Goal: Task Accomplishment & Management: Complete application form

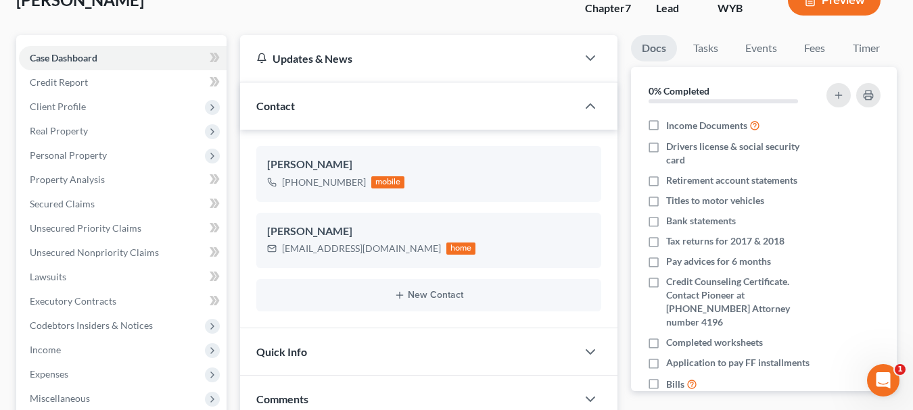
scroll to position [161, 0]
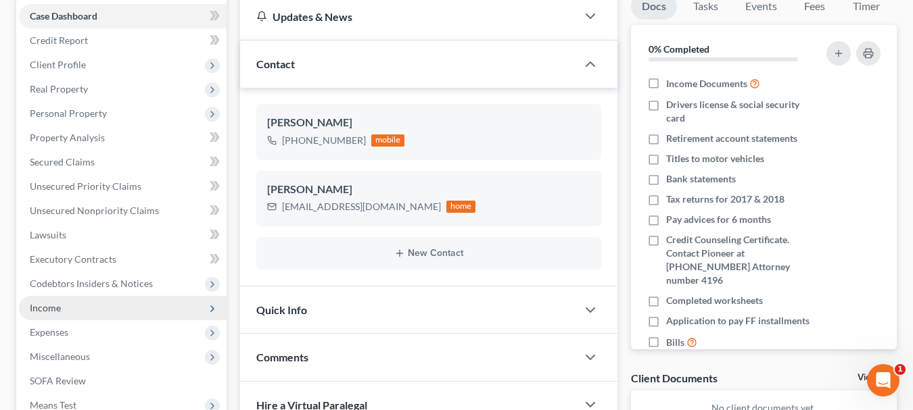
click at [72, 296] on span "Income" at bounding box center [123, 308] width 208 height 24
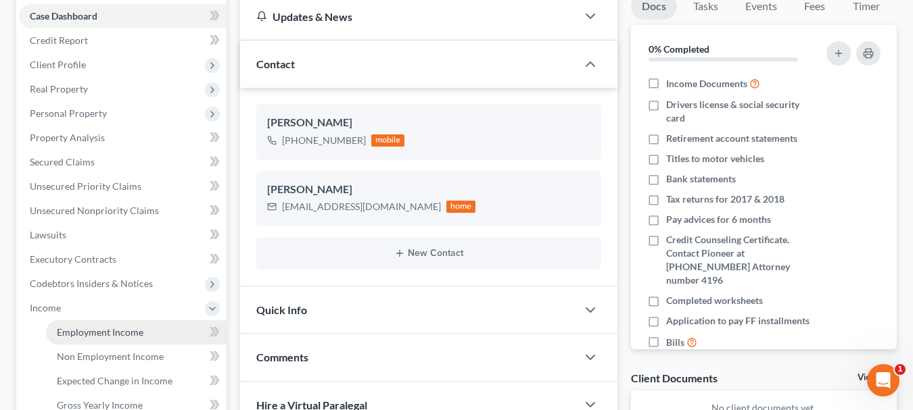
click at [78, 327] on span "Employment Income" at bounding box center [100, 332] width 87 height 11
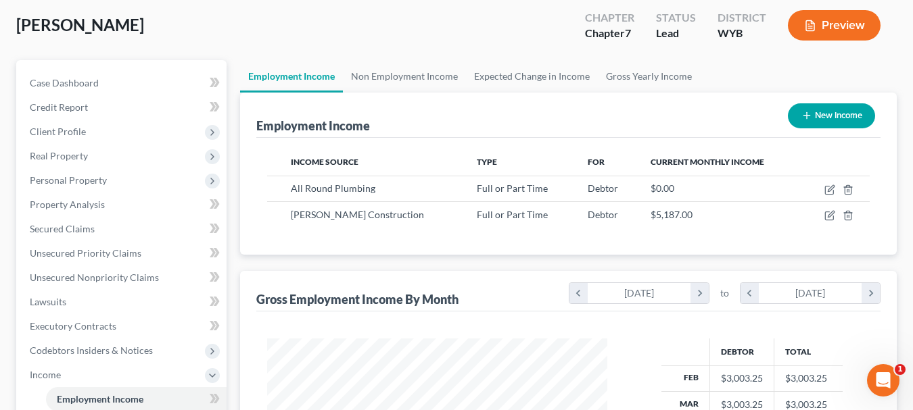
scroll to position [108, 0]
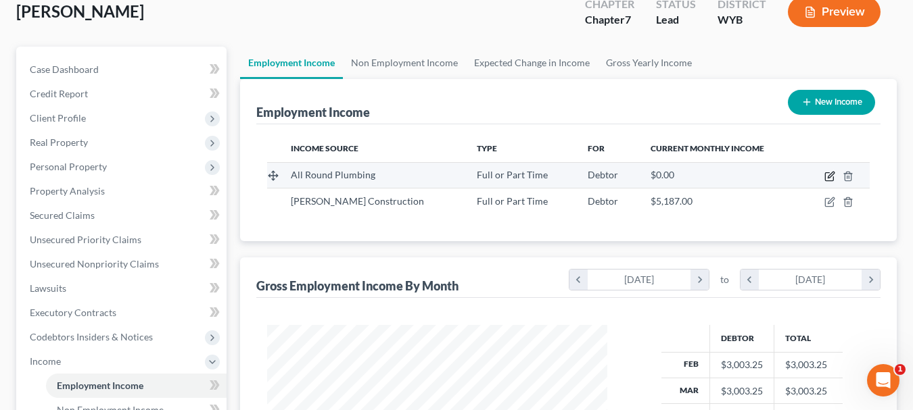
click at [826, 171] on icon "button" at bounding box center [829, 176] width 11 height 11
select select "0"
select select "53"
select select "0"
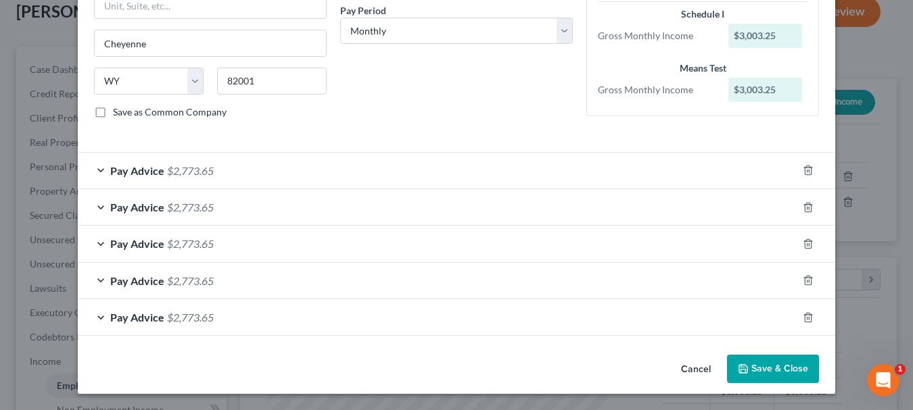
scroll to position [174, 0]
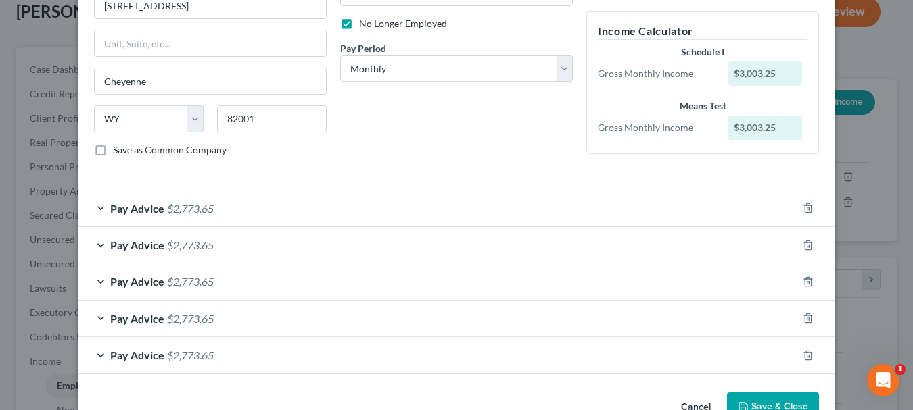
click at [200, 204] on span "$2,773.65" at bounding box center [190, 208] width 47 height 13
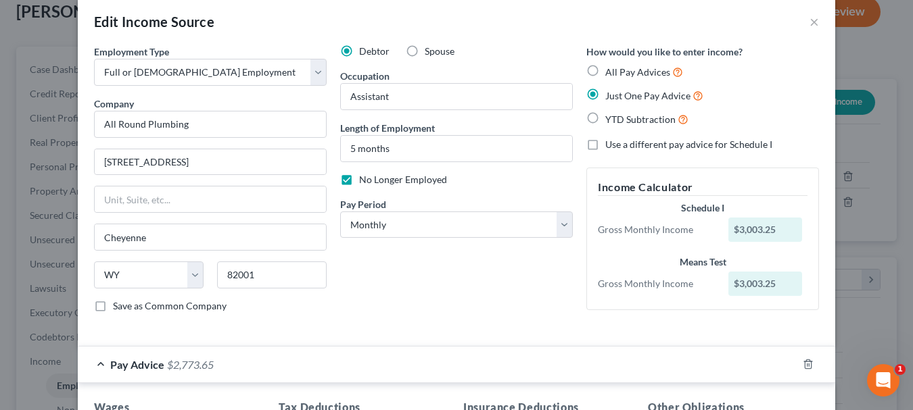
scroll to position [0, 0]
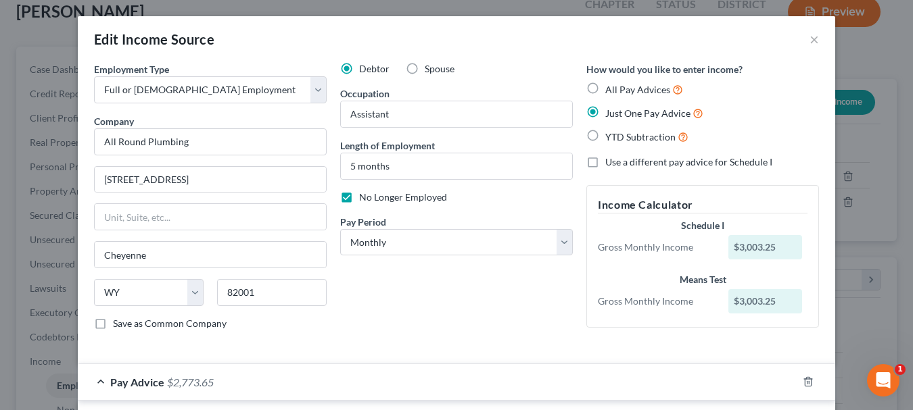
click at [629, 91] on span "All Pay Advices" at bounding box center [637, 89] width 65 height 11
click at [619, 91] on input "All Pay Advices" at bounding box center [615, 86] width 9 height 9
radio input "true"
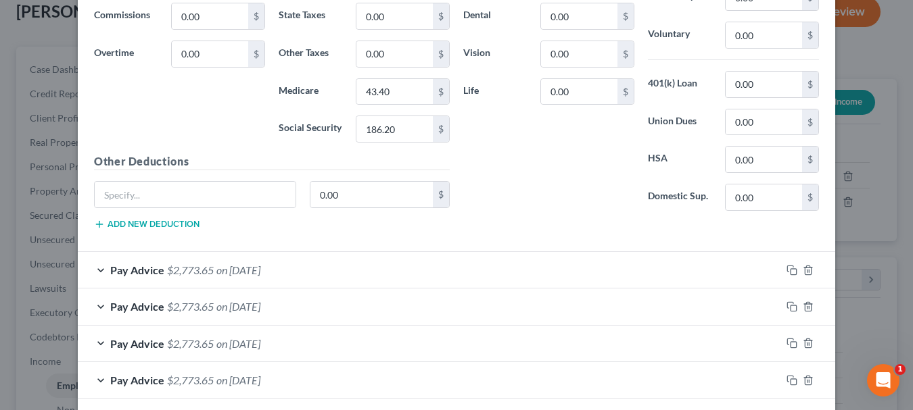
scroll to position [685, 0]
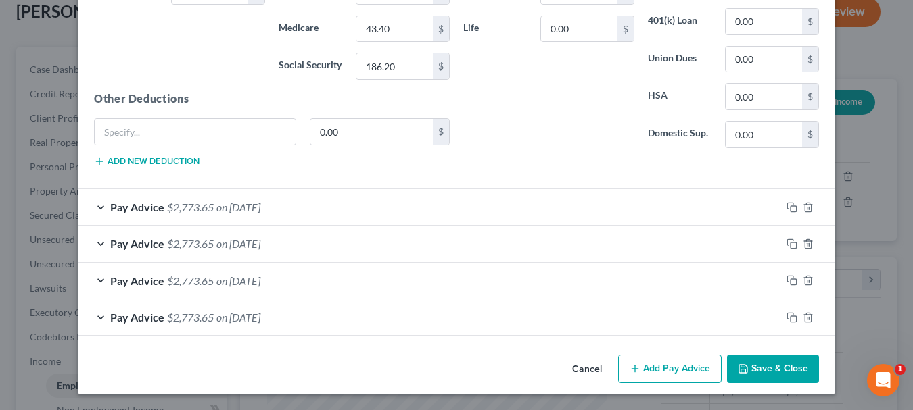
click at [766, 364] on button "Save & Close" at bounding box center [773, 369] width 92 height 28
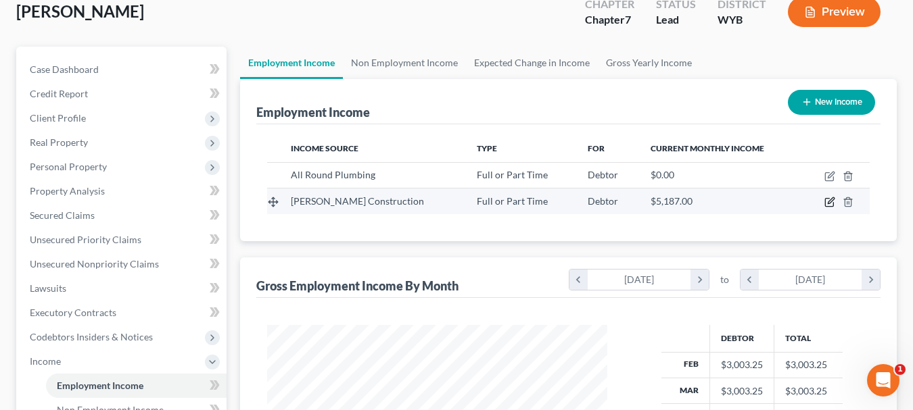
click at [831, 198] on icon "button" at bounding box center [831, 201] width 6 height 6
select select "0"
select select "46"
select select "0"
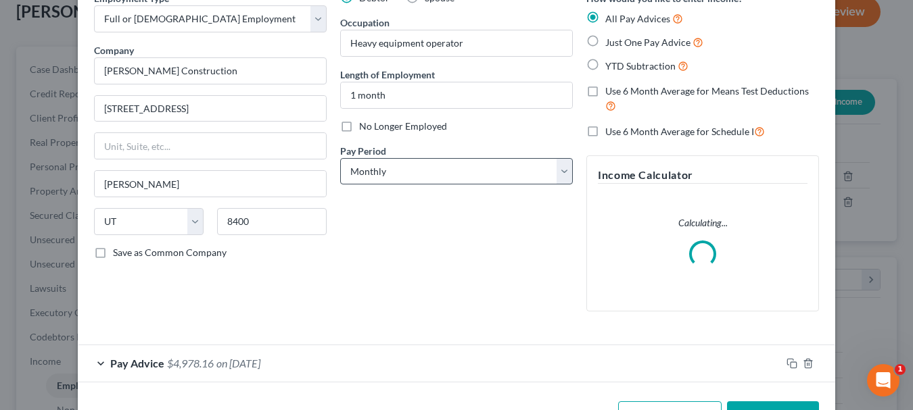
scroll to position [117, 0]
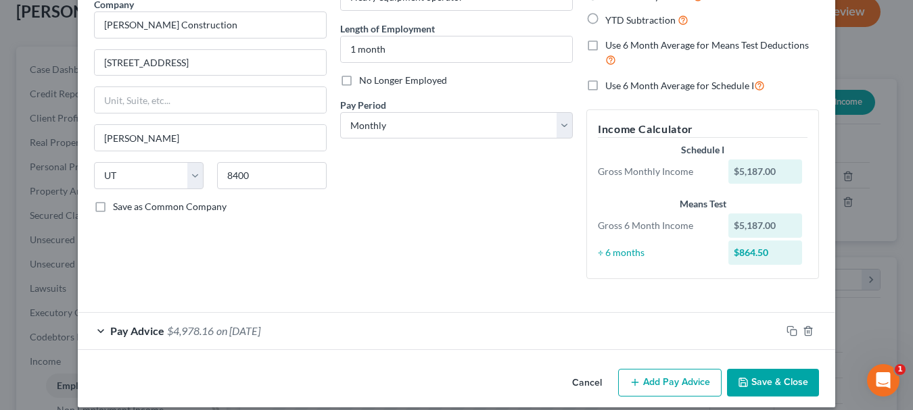
click at [778, 379] on button "Save & Close" at bounding box center [773, 383] width 92 height 28
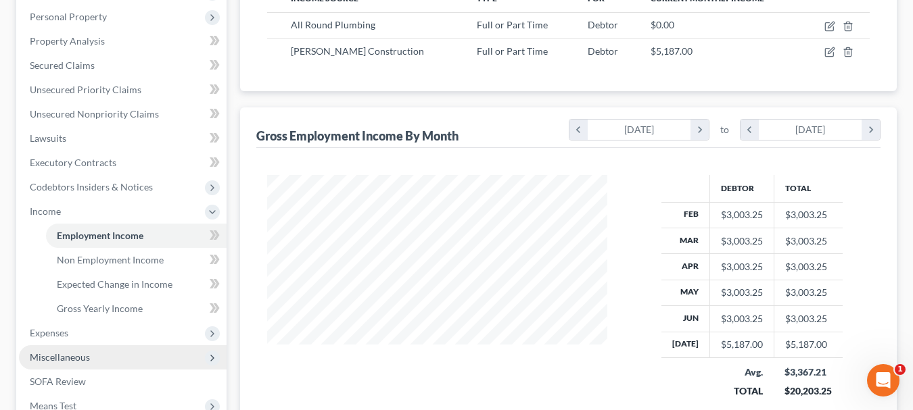
scroll to position [390, 0]
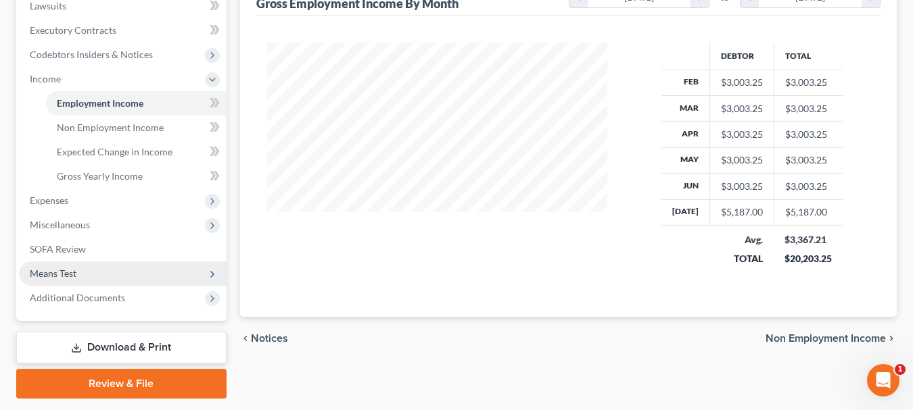
click at [72, 268] on span "Means Test" at bounding box center [53, 273] width 47 height 11
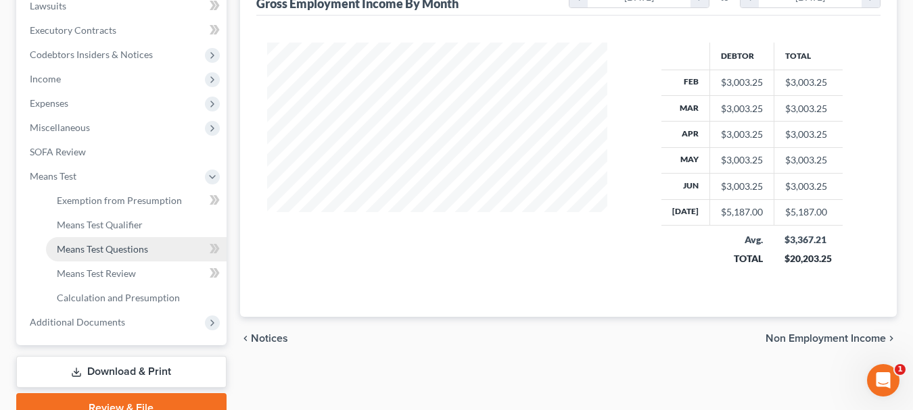
click at [128, 237] on link "Means Test Questions" at bounding box center [136, 249] width 181 height 24
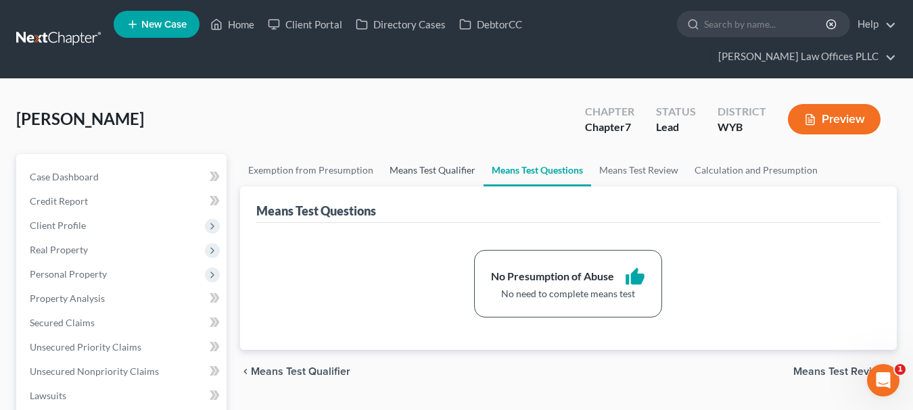
click at [435, 154] on link "Means Test Qualifier" at bounding box center [432, 170] width 102 height 32
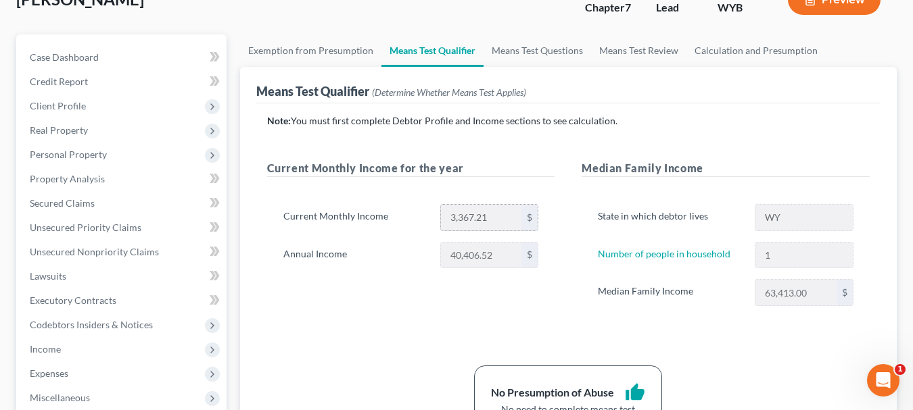
scroll to position [162, 0]
